Goal: Answer question/provide support

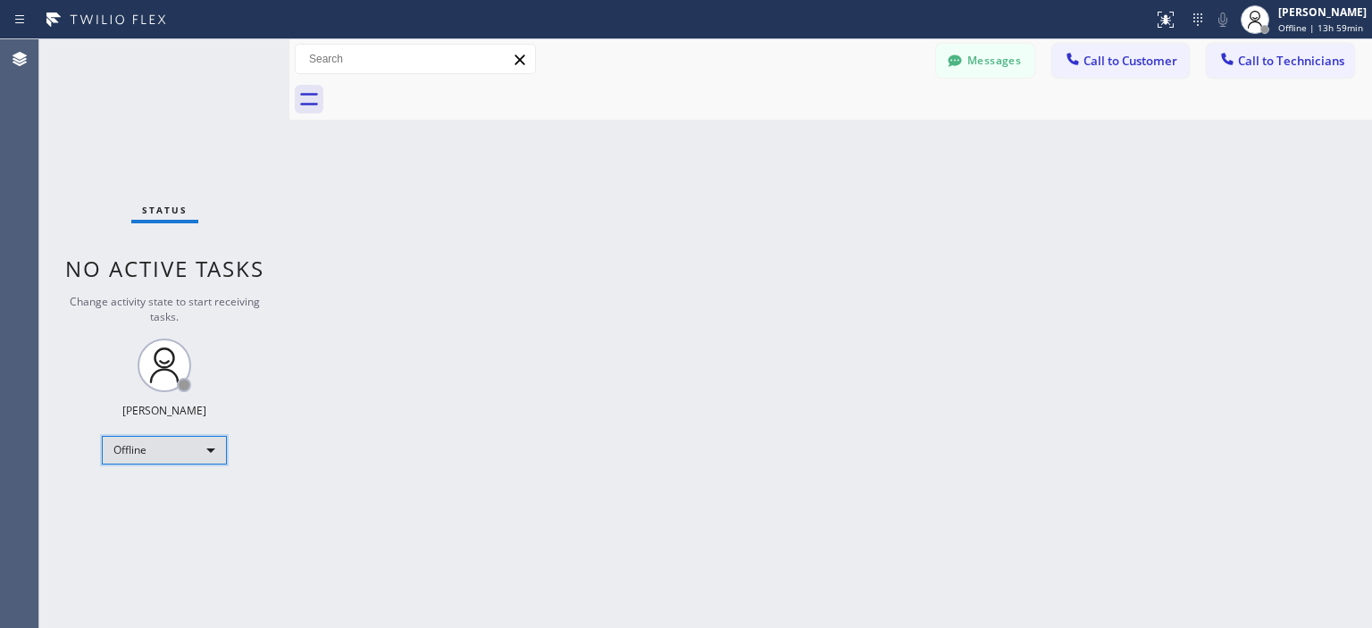
click at [163, 439] on div "Offline" at bounding box center [164, 450] width 125 height 29
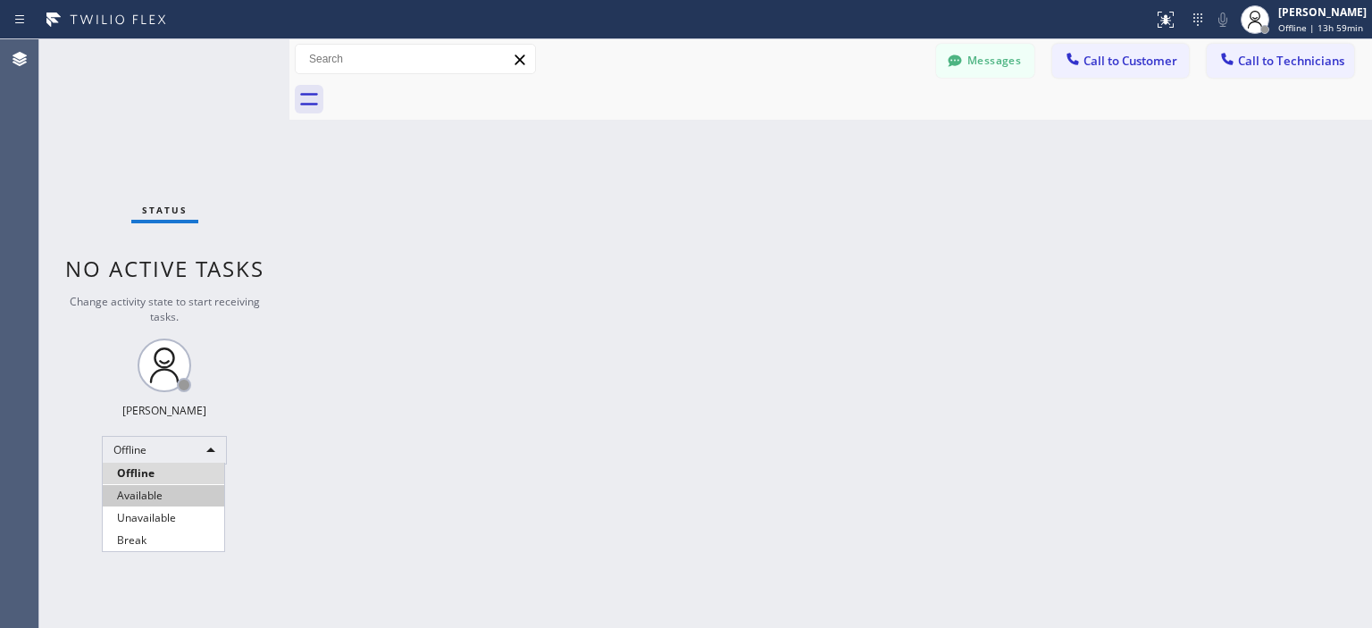
click at [182, 490] on li "Available" at bounding box center [163, 495] width 121 height 21
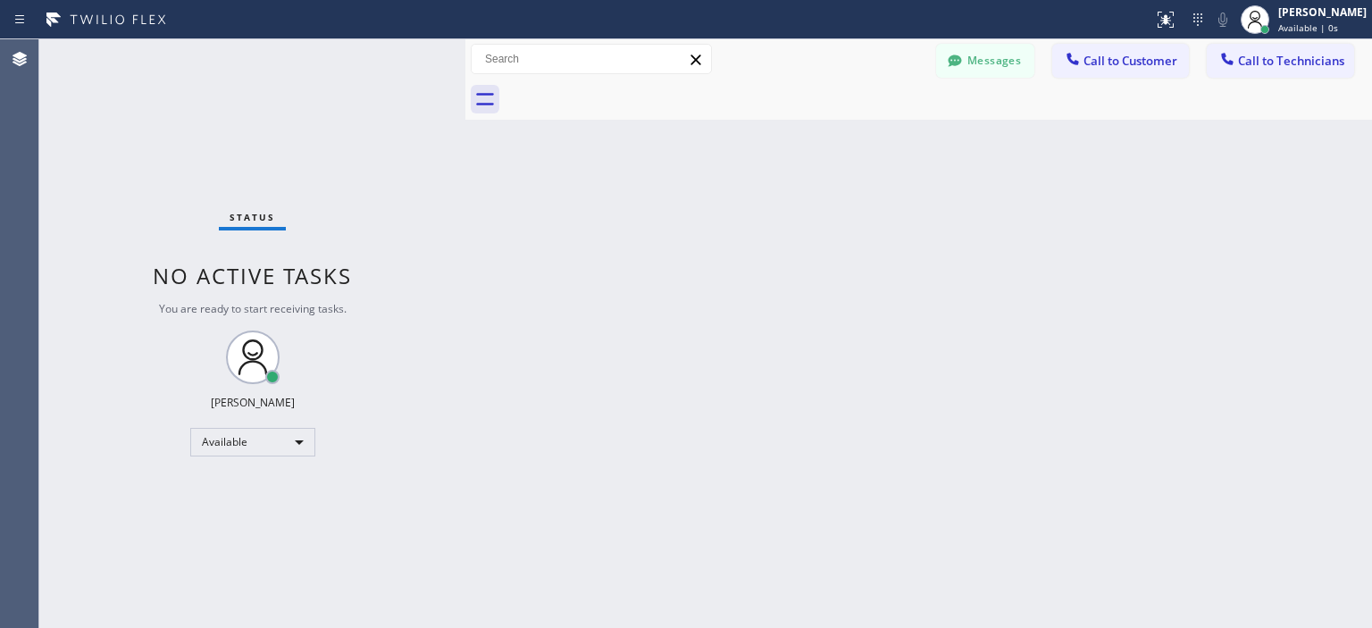
drag, startPoint x: 289, startPoint y: 123, endPoint x: 941, endPoint y: 92, distance: 652.8
click at [465, 133] on div at bounding box center [465, 333] width 0 height 589
click at [973, 63] on button "Messages" at bounding box center [985, 61] width 98 height 34
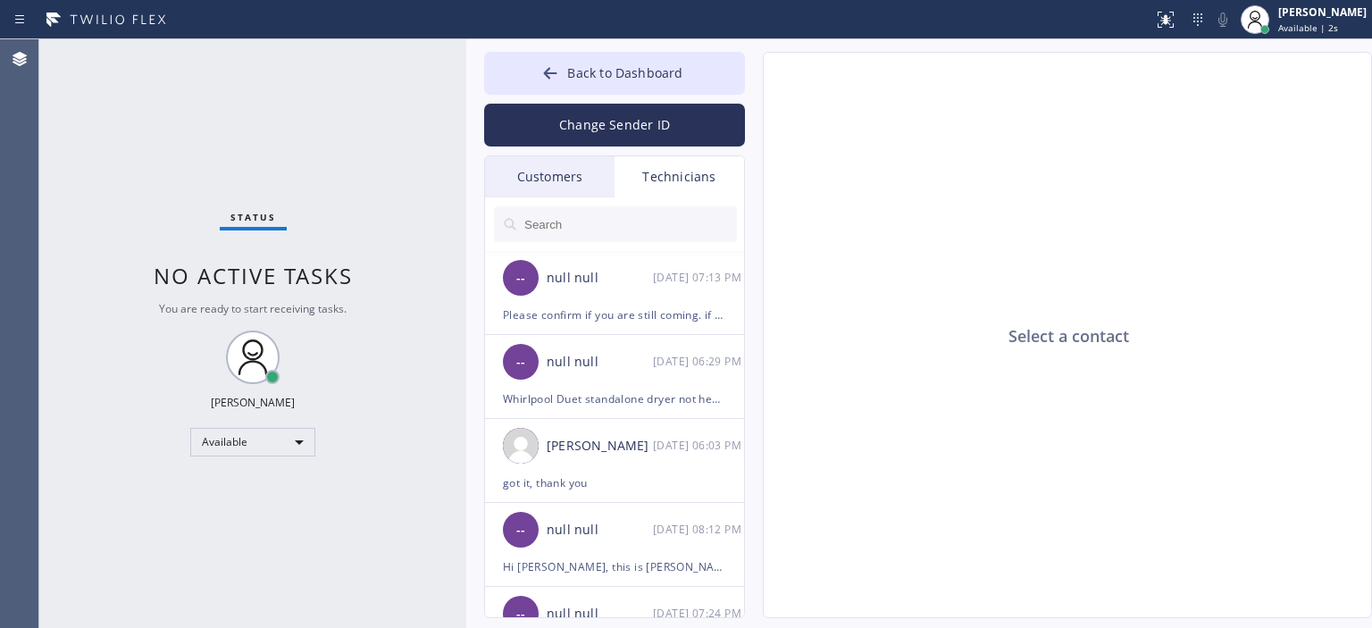
click at [565, 175] on div "Customers" at bounding box center [550, 176] width 130 height 41
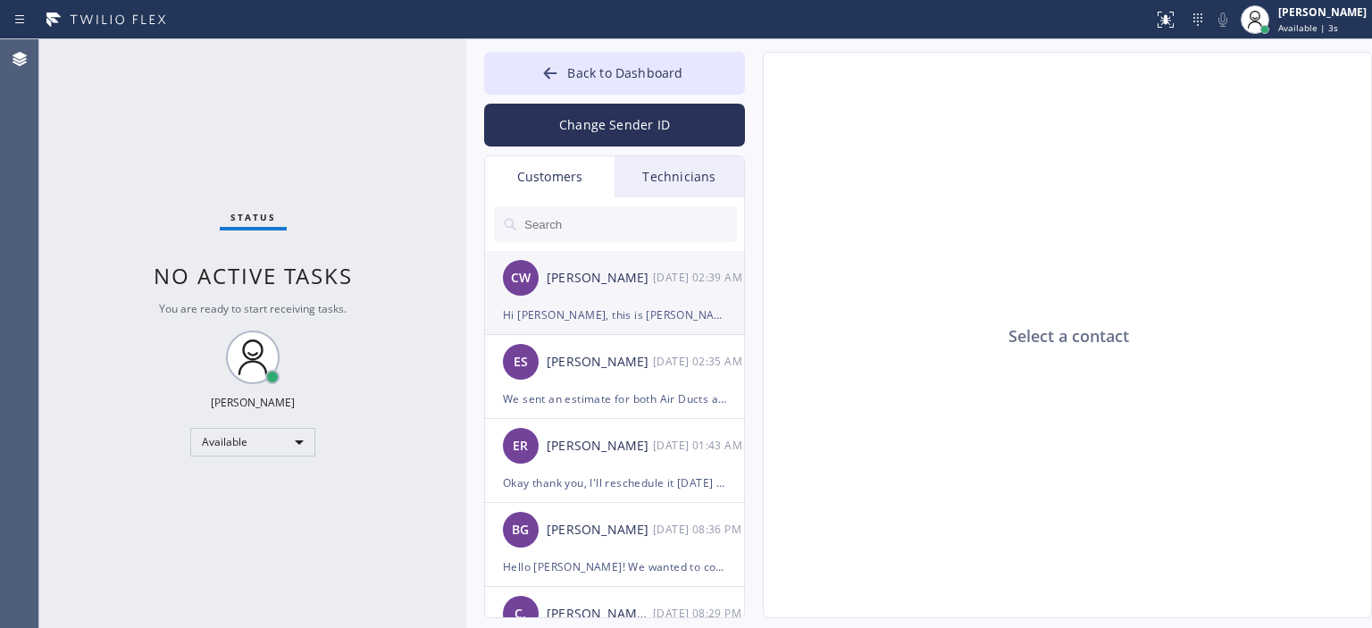
click at [641, 269] on div "[PERSON_NAME]" at bounding box center [600, 278] width 106 height 21
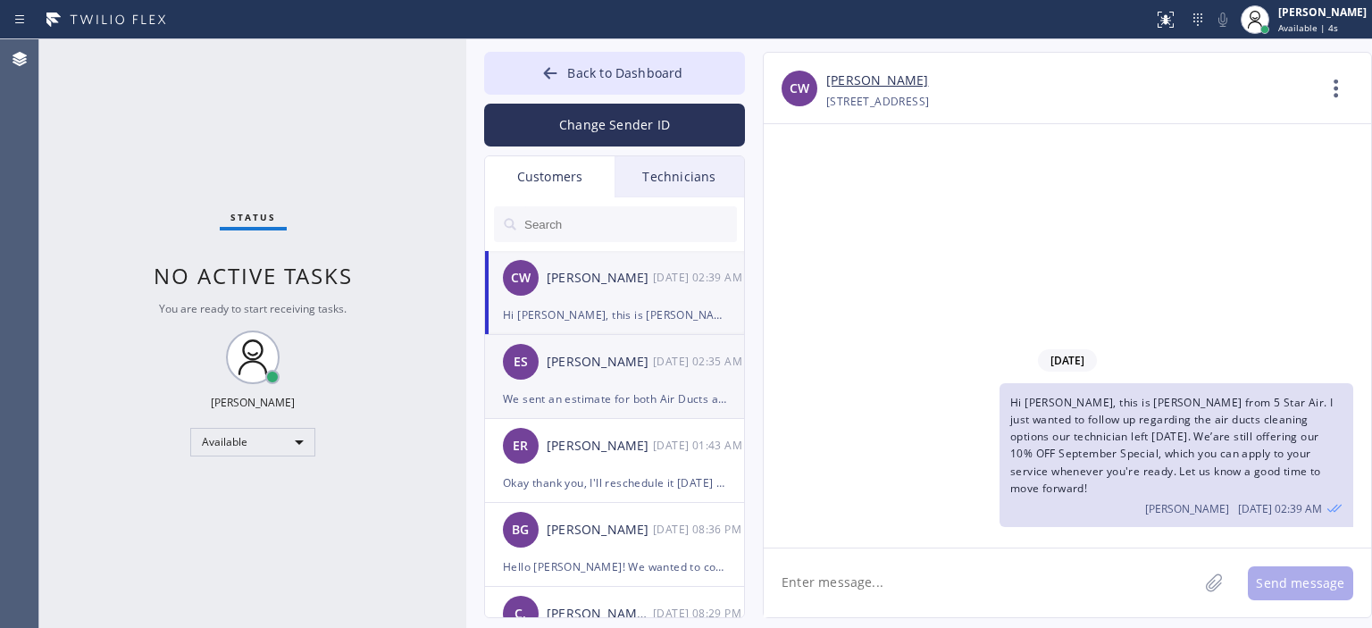
click at [675, 381] on div "ES [PERSON_NAME] [DATE] 02:35 AM" at bounding box center [615, 362] width 261 height 54
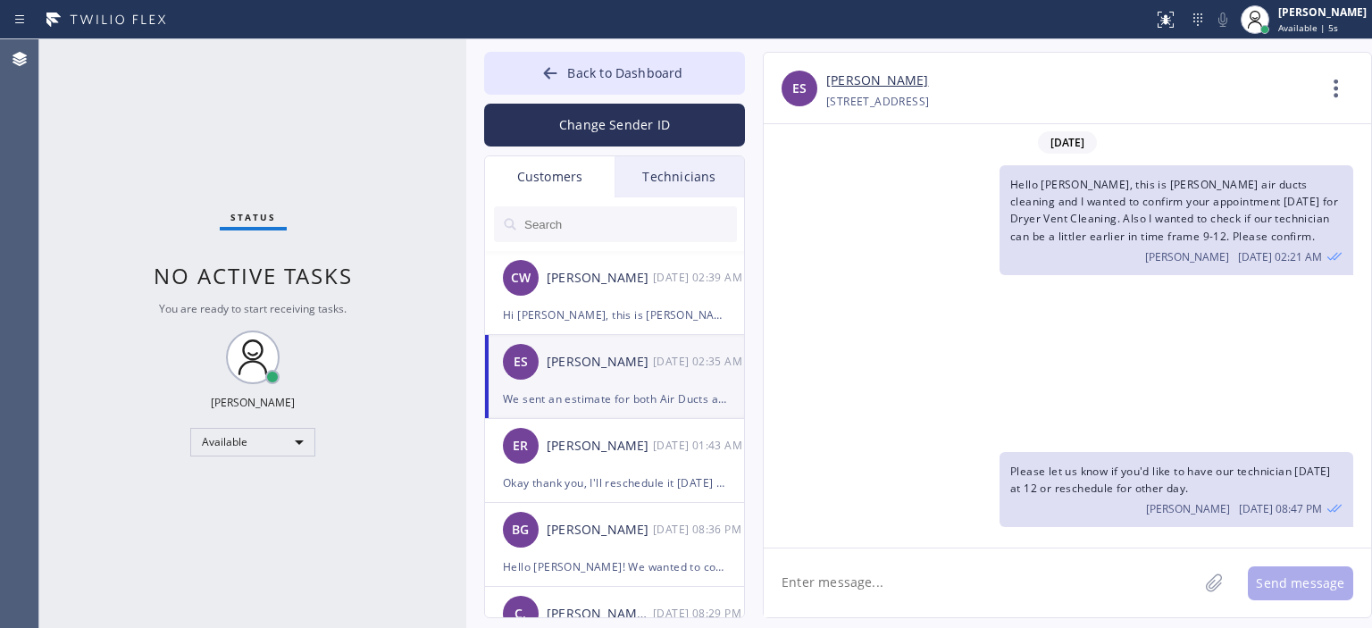
scroll to position [347, 0]
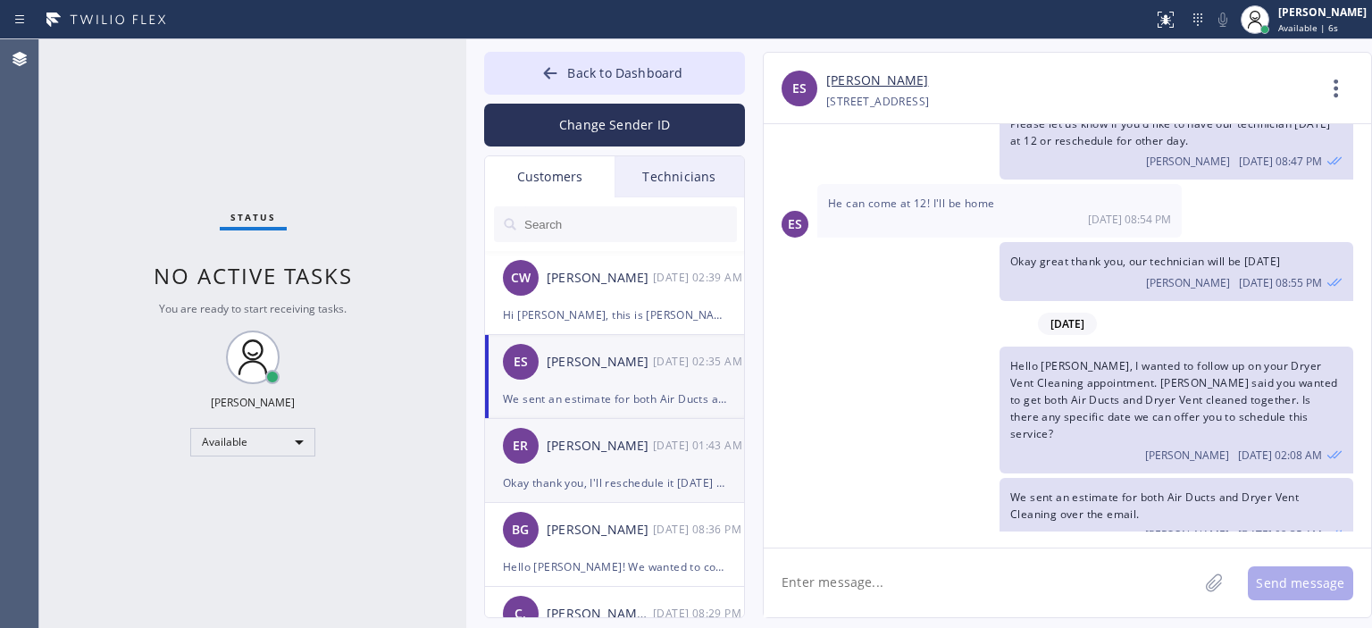
click at [690, 461] on div "ER [PERSON_NAME] [DATE] 01:43 AM" at bounding box center [615, 446] width 261 height 54
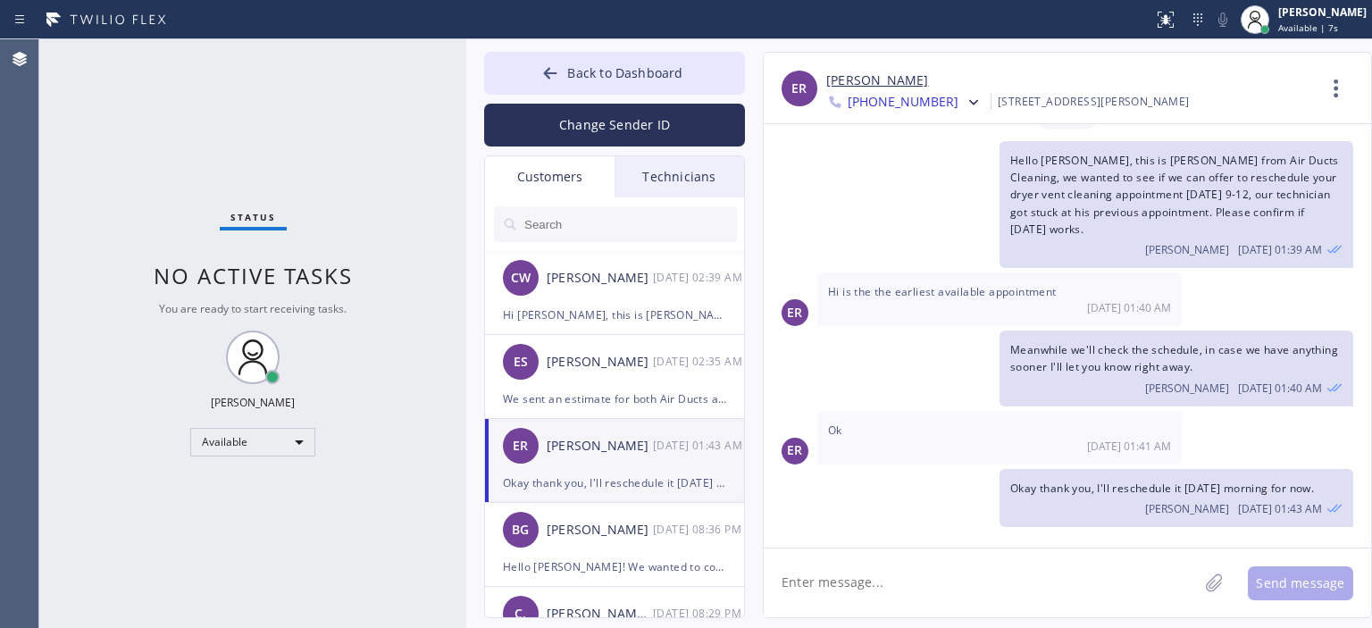
scroll to position [18, 0]
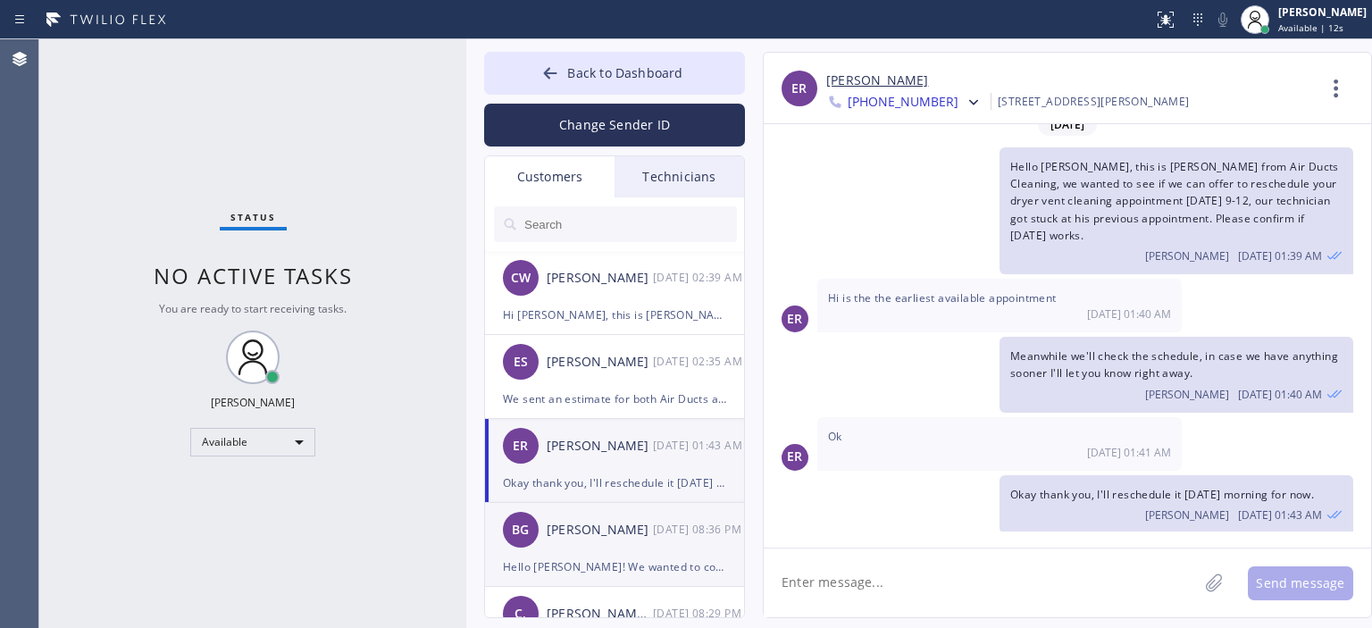
click at [598, 549] on div "BG [PERSON_NAME] [DATE] 08:36 PM" at bounding box center [615, 530] width 261 height 54
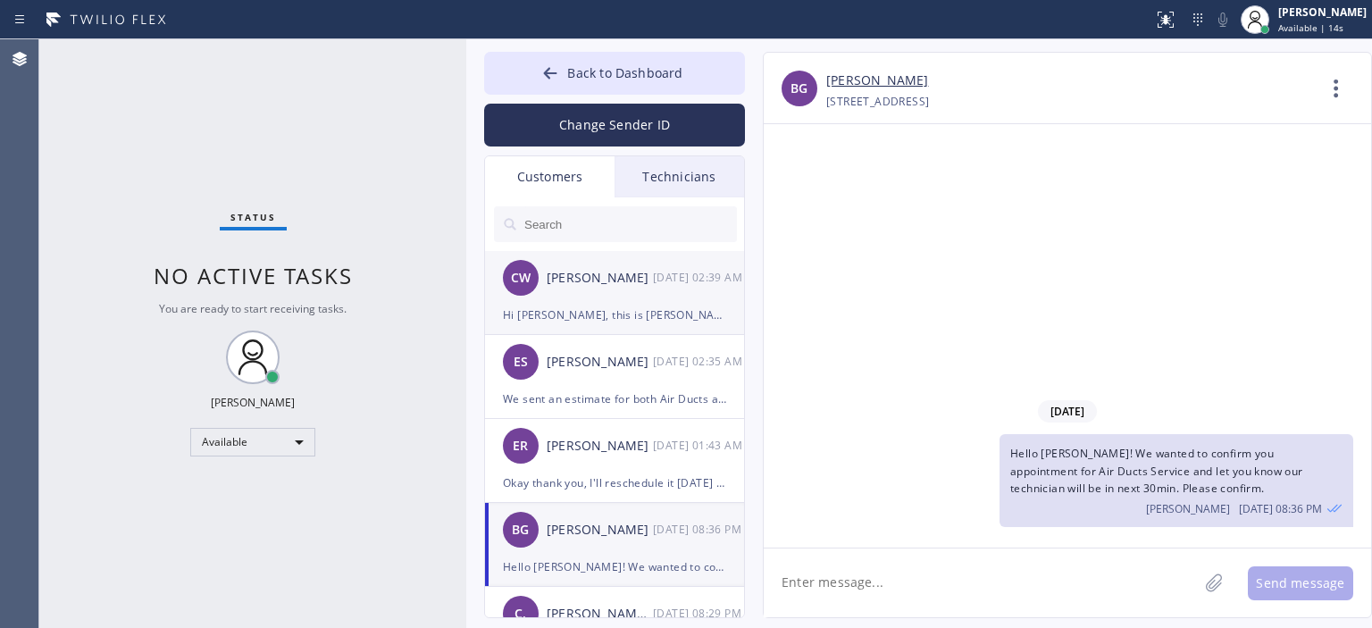
scroll to position [191, 0]
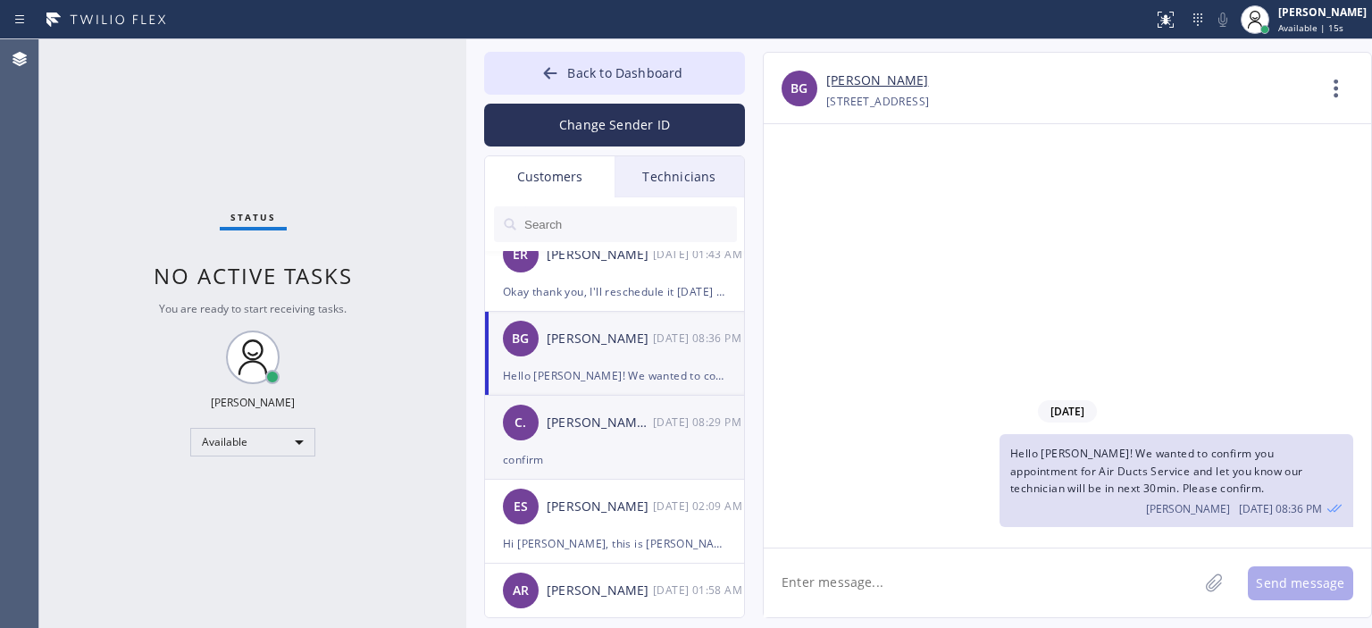
click at [673, 449] on div "confirm" at bounding box center [614, 459] width 223 height 21
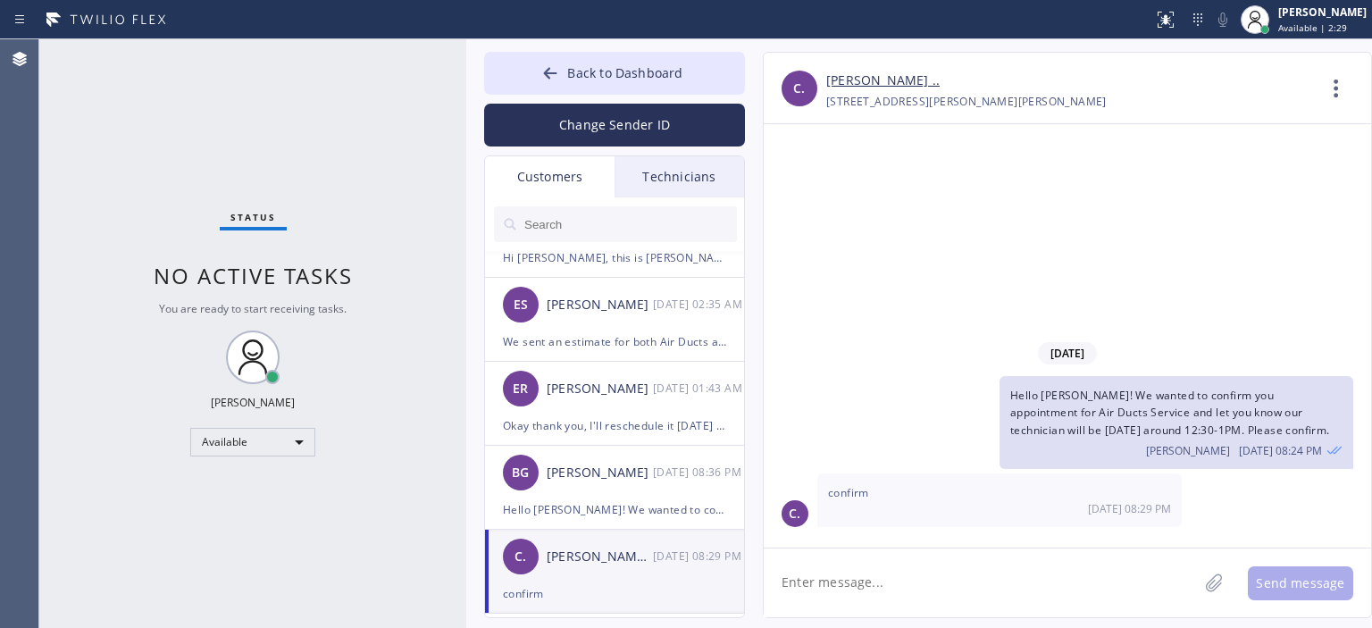
scroll to position [0, 0]
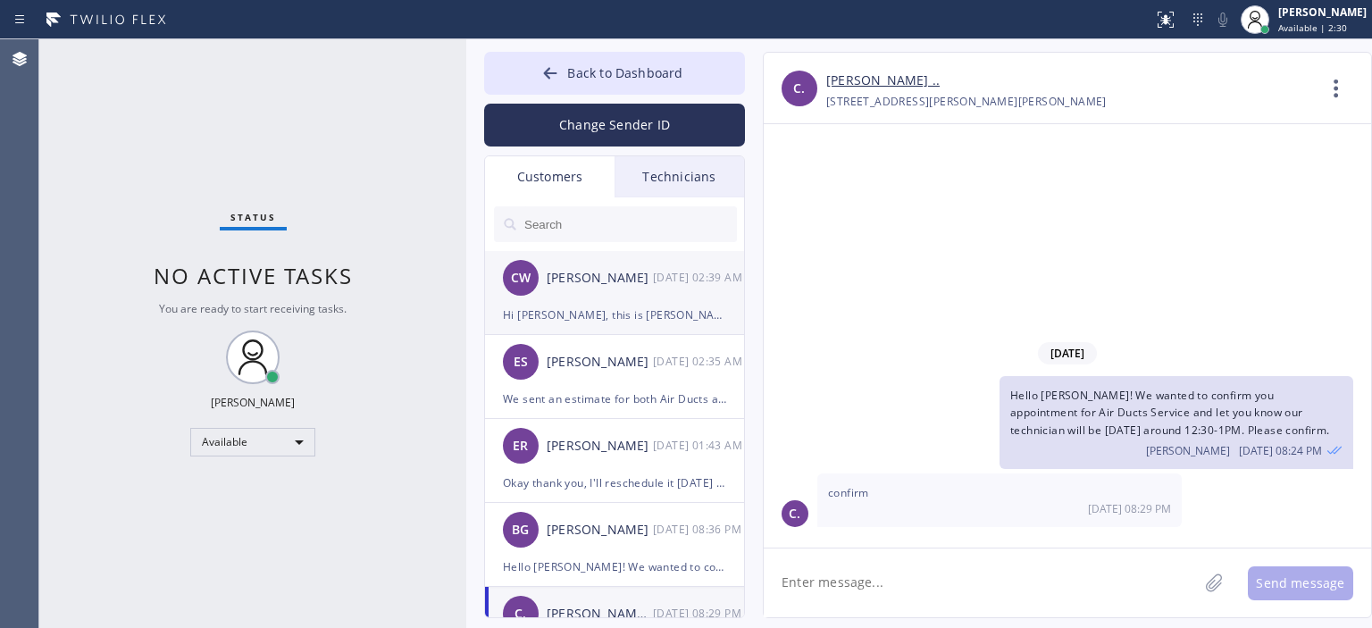
click at [656, 292] on div "CW [PERSON_NAME] [DATE] 02:39 AM" at bounding box center [615, 278] width 261 height 54
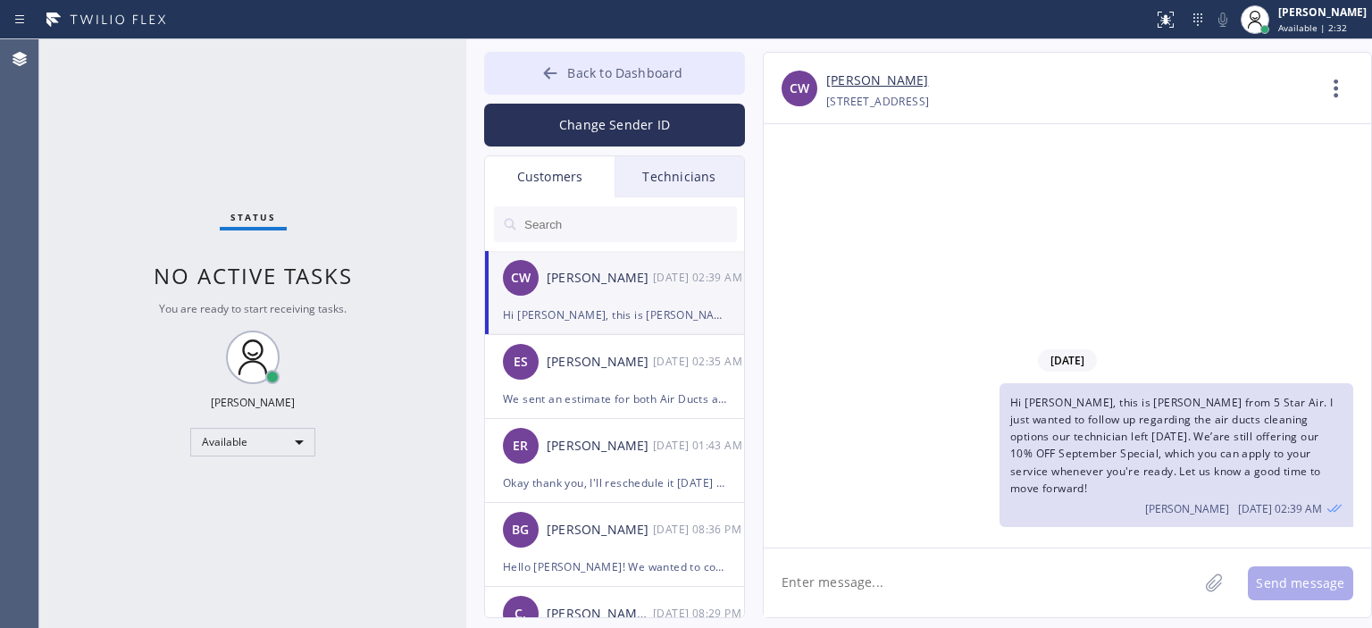
click at [547, 74] on icon at bounding box center [550, 73] width 13 height 12
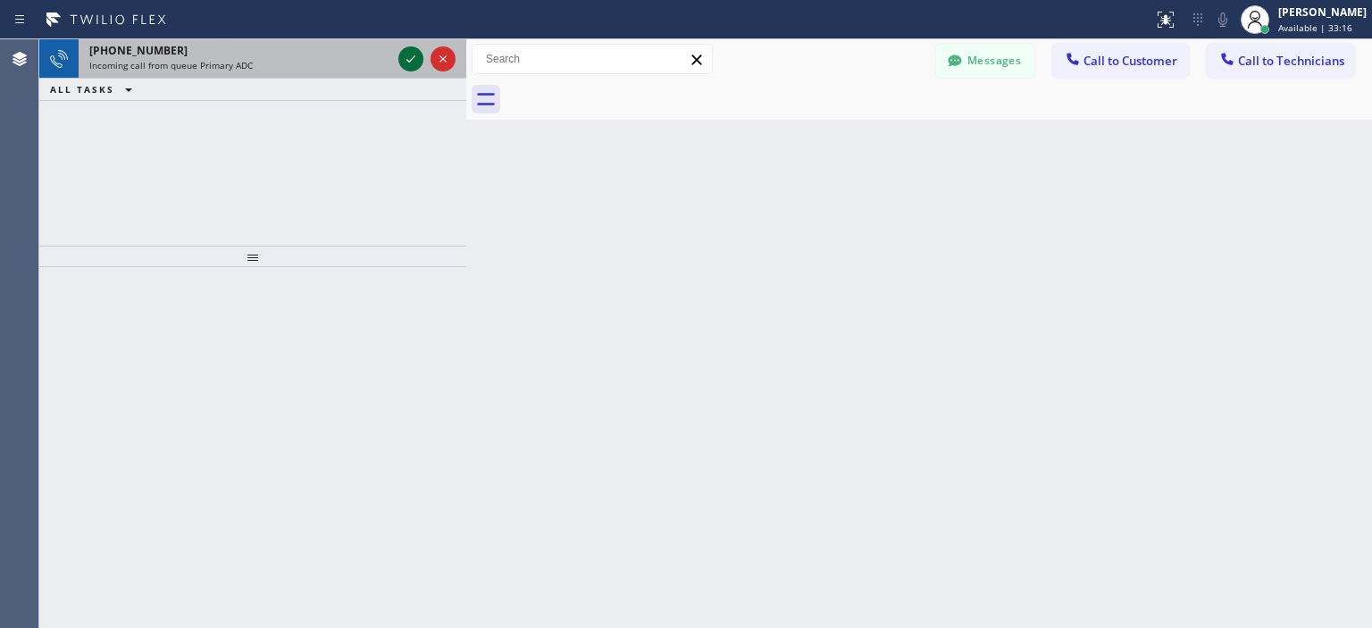
click at [408, 55] on icon at bounding box center [410, 58] width 21 height 21
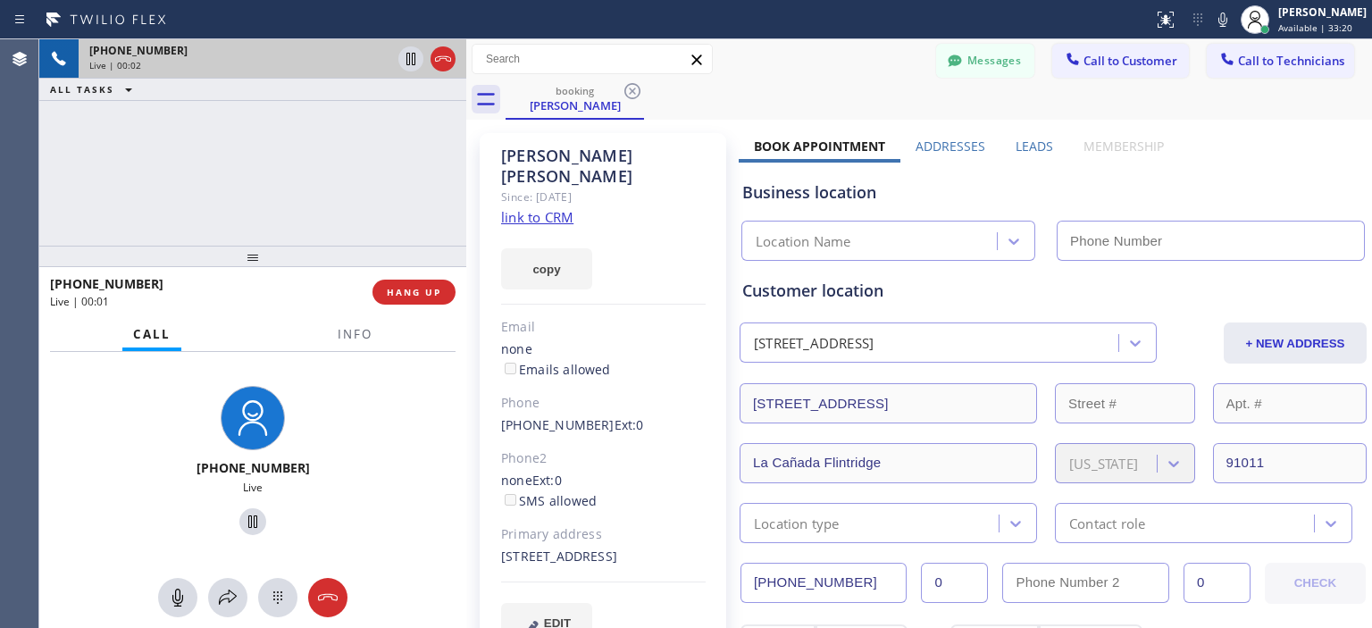
type input "[PHONE_NUMBER]"
click at [561, 208] on link "link to CRM" at bounding box center [537, 217] width 72 height 18
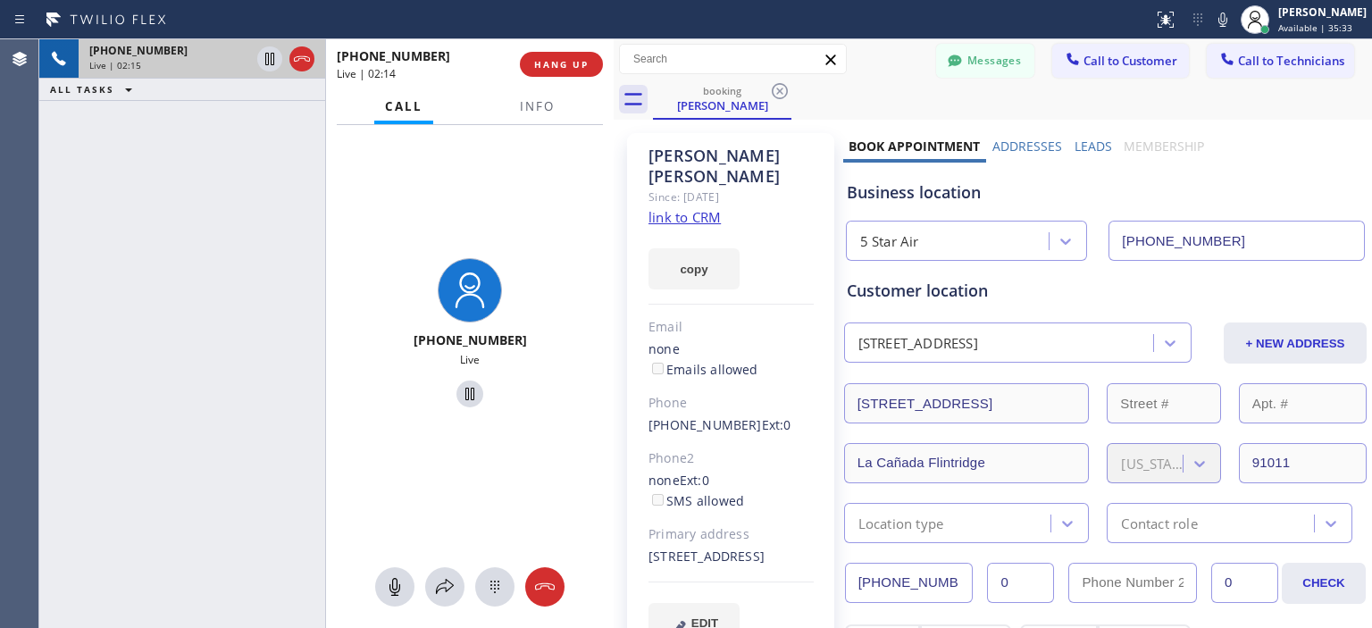
drag, startPoint x: 462, startPoint y: 82, endPoint x: 609, endPoint y: 107, distance: 149.5
click at [614, 107] on div at bounding box center [614, 333] width 0 height 589
click at [318, 88] on div at bounding box center [317, 333] width 1 height 589
click at [539, 582] on icon at bounding box center [541, 586] width 21 height 21
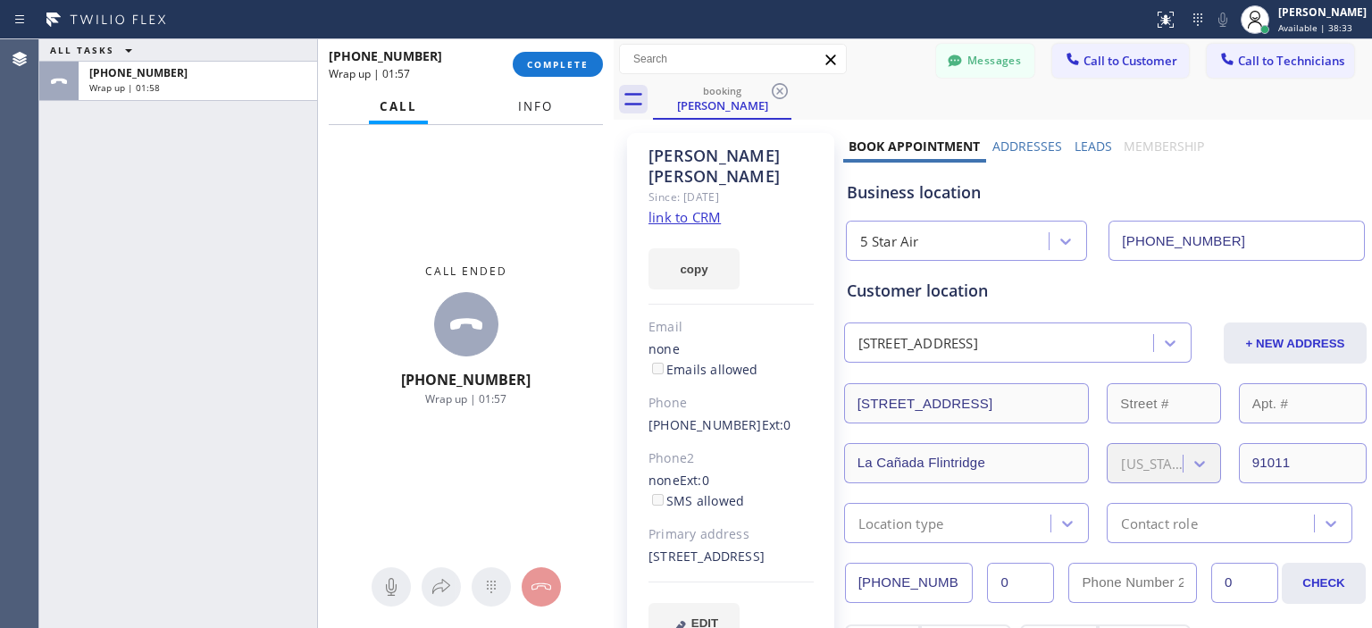
click at [540, 103] on span "Info" at bounding box center [535, 106] width 35 height 16
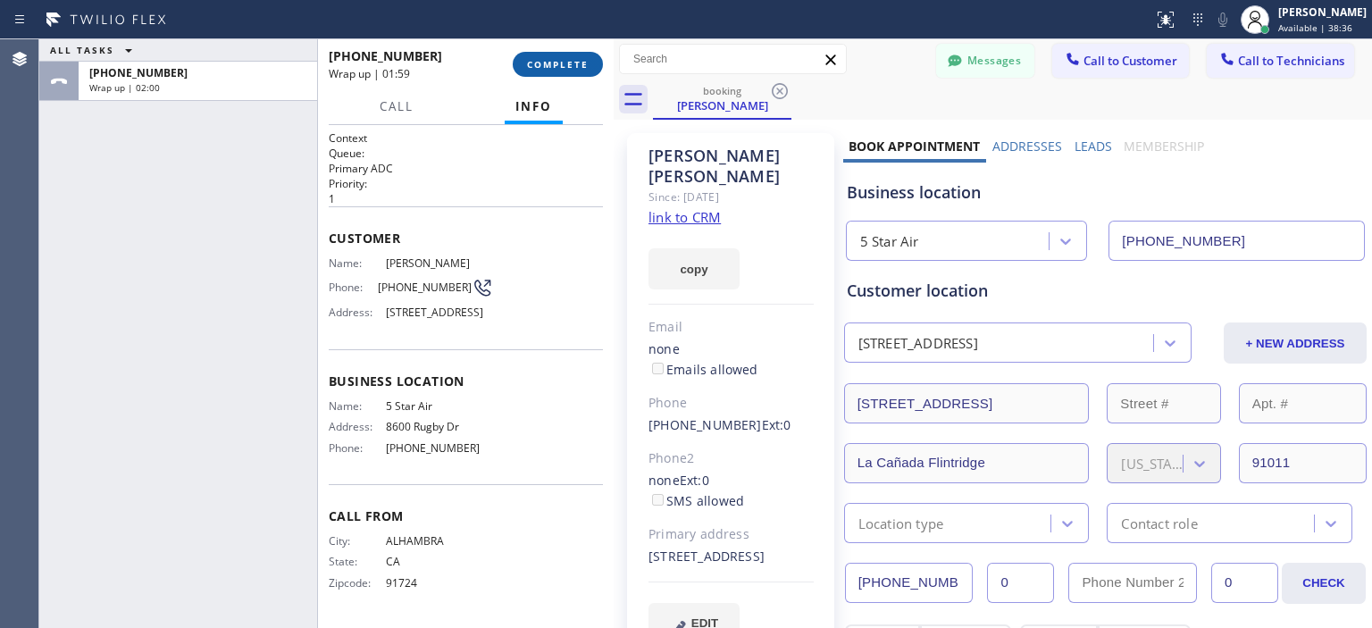
click at [565, 56] on button "COMPLETE" at bounding box center [558, 64] width 90 height 25
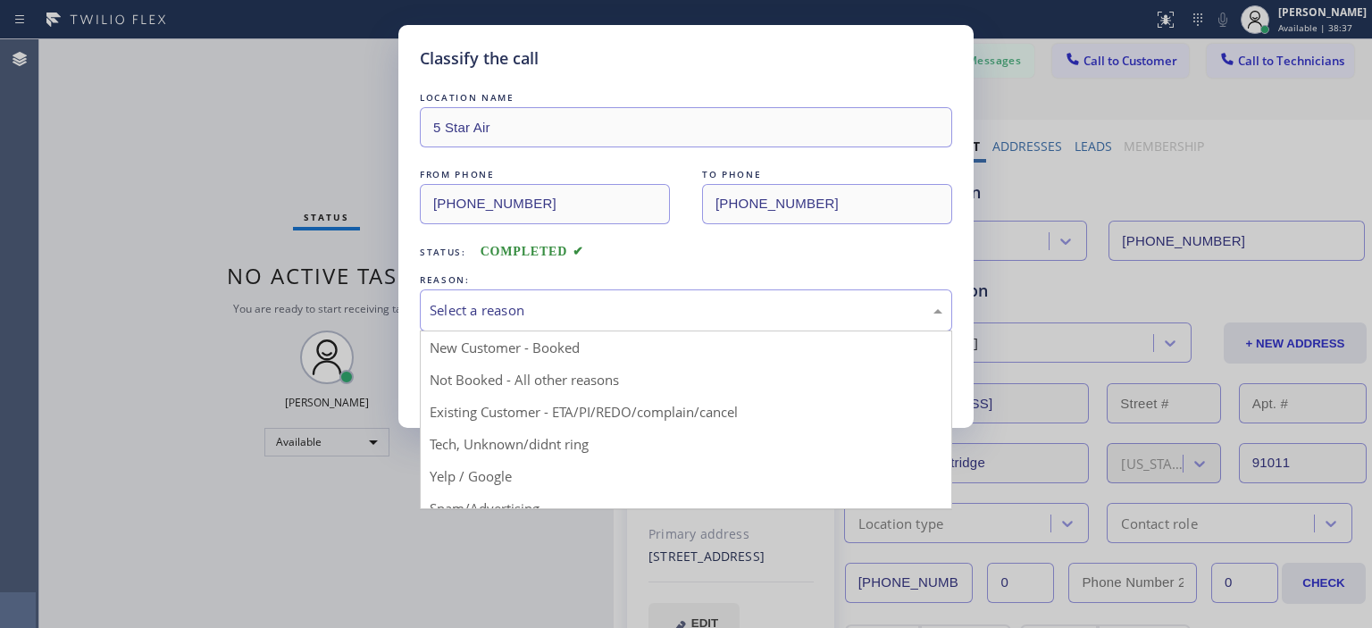
click at [699, 305] on div "Select a reason" at bounding box center [686, 310] width 513 height 21
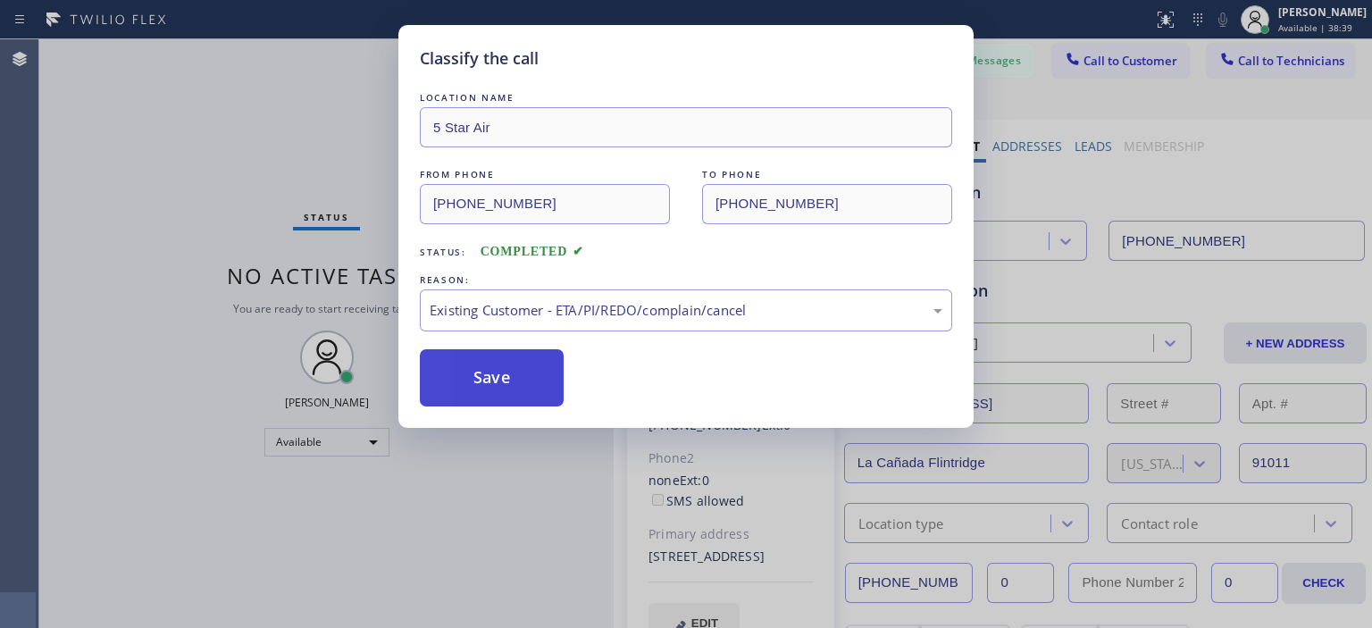
click at [548, 382] on button "Save" at bounding box center [492, 377] width 144 height 57
